Goal: Navigation & Orientation: Find specific page/section

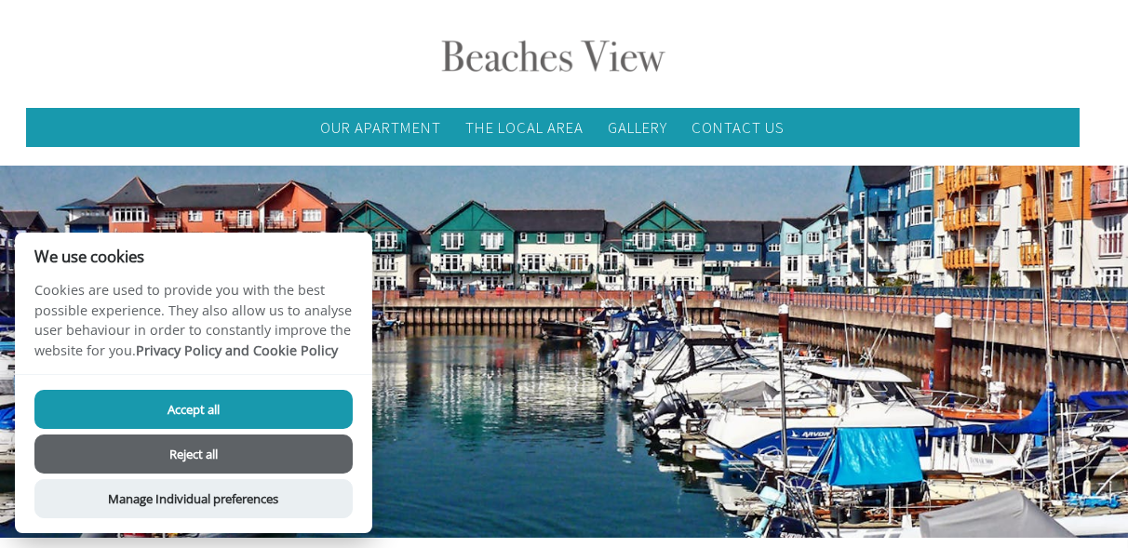
click at [218, 410] on button "Accept all" at bounding box center [193, 409] width 318 height 39
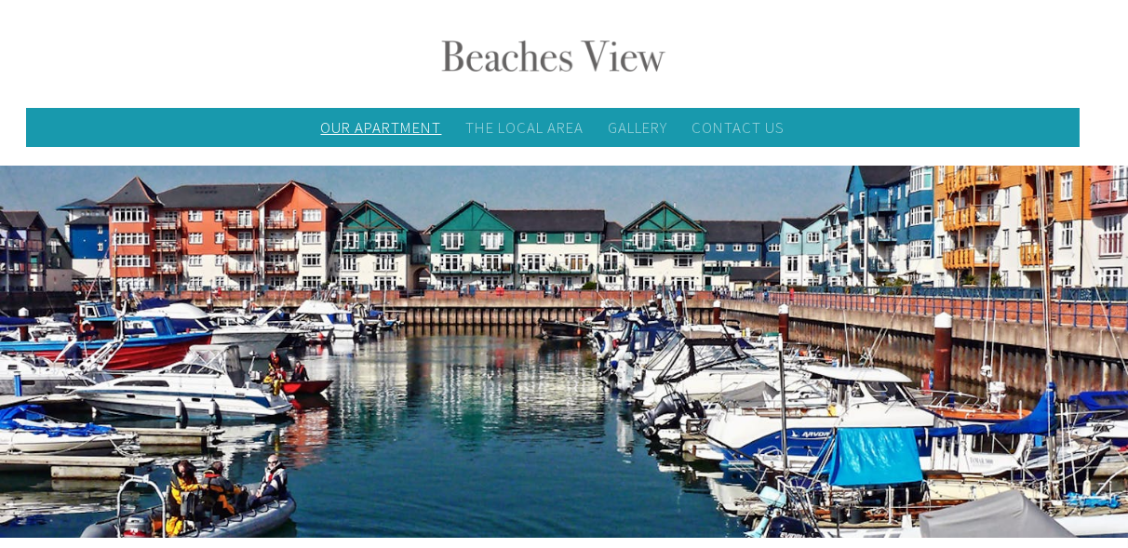
click at [376, 131] on link "Our Apartment" at bounding box center [381, 127] width 121 height 20
